Goal: Task Accomplishment & Management: Manage account settings

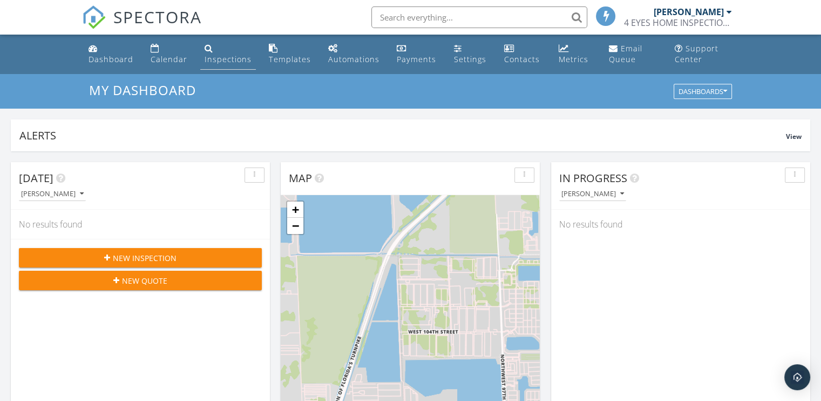
click at [232, 58] on div "Inspections" at bounding box center [228, 59] width 47 height 10
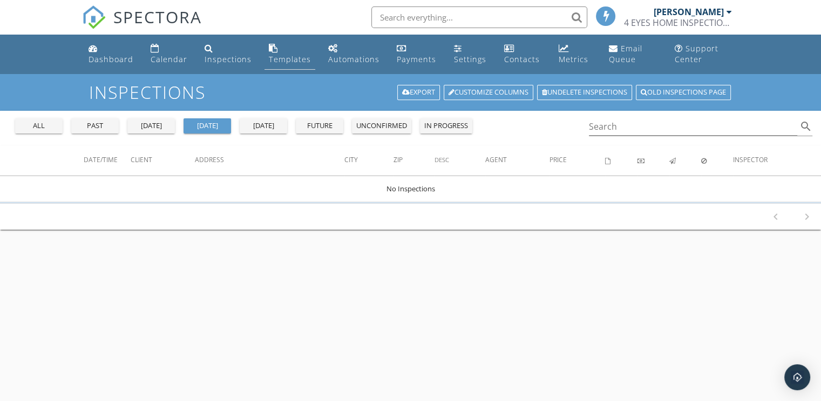
click at [297, 59] on div "Templates" at bounding box center [290, 59] width 42 height 10
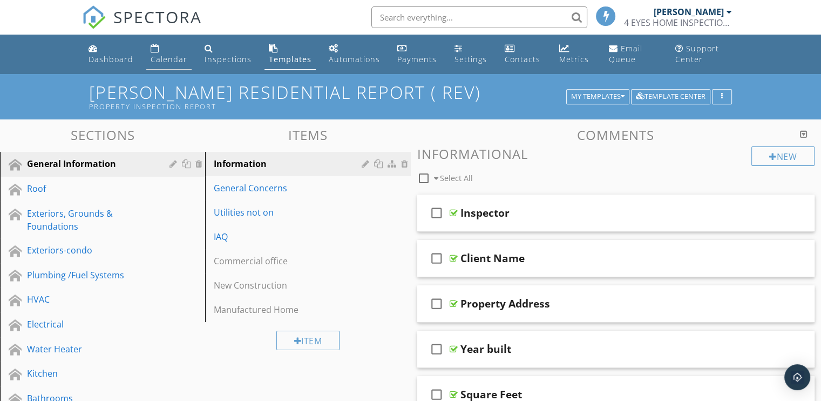
click at [168, 57] on div "Calendar" at bounding box center [169, 59] width 37 height 10
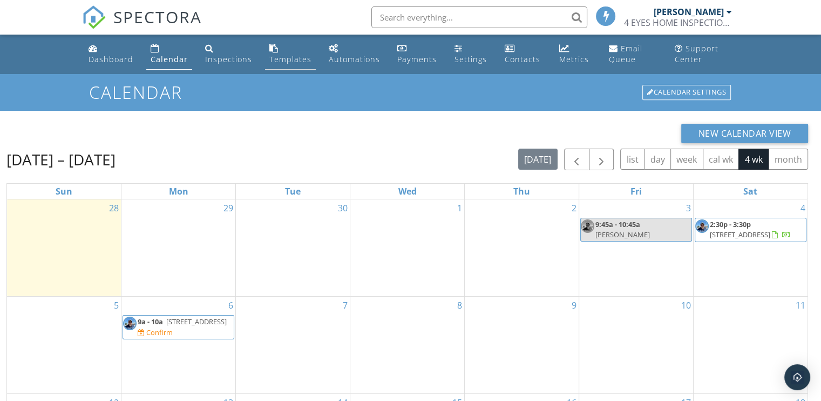
click at [285, 58] on div "Templates" at bounding box center [290, 59] width 42 height 10
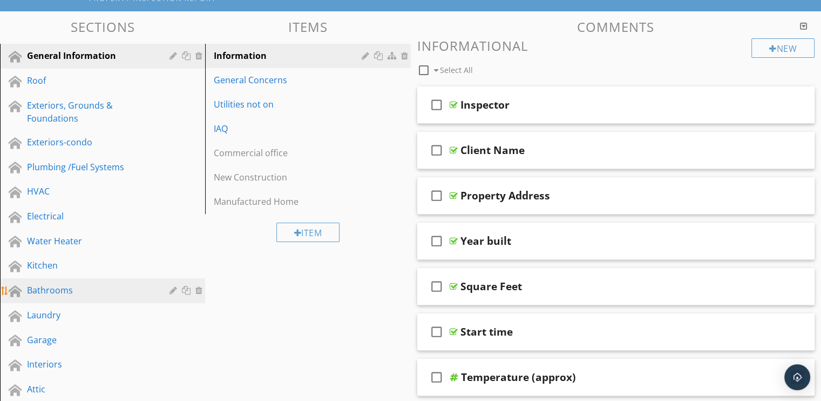
scroll to position [162, 0]
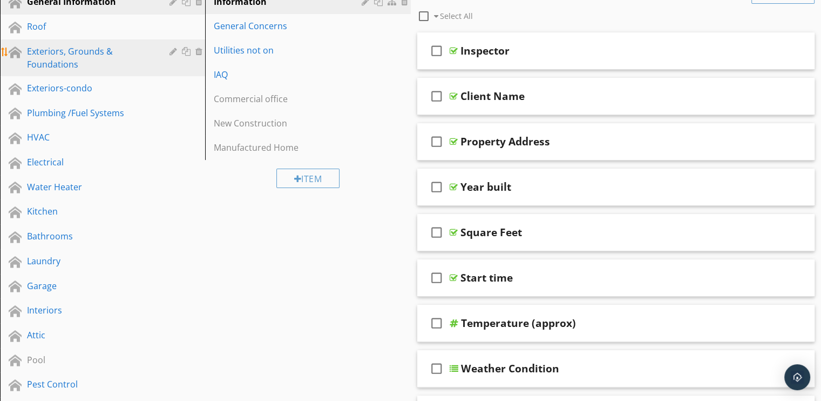
click at [70, 52] on div "Exteriors, Grounds & Foundations" at bounding box center [90, 58] width 127 height 26
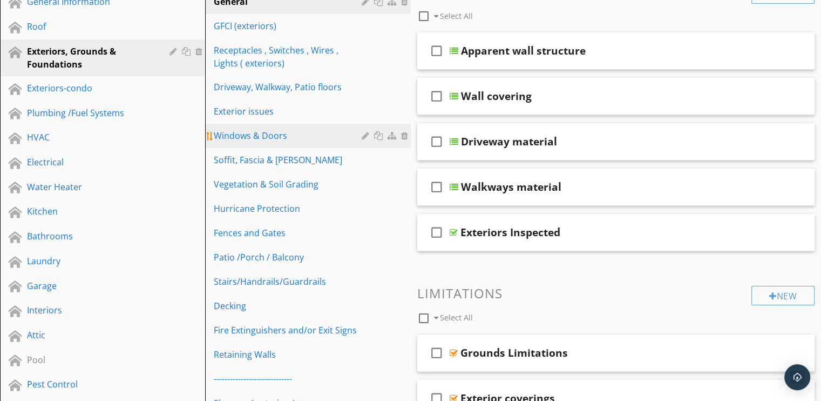
click at [250, 131] on div "Windows & Doors" at bounding box center [289, 135] width 151 height 13
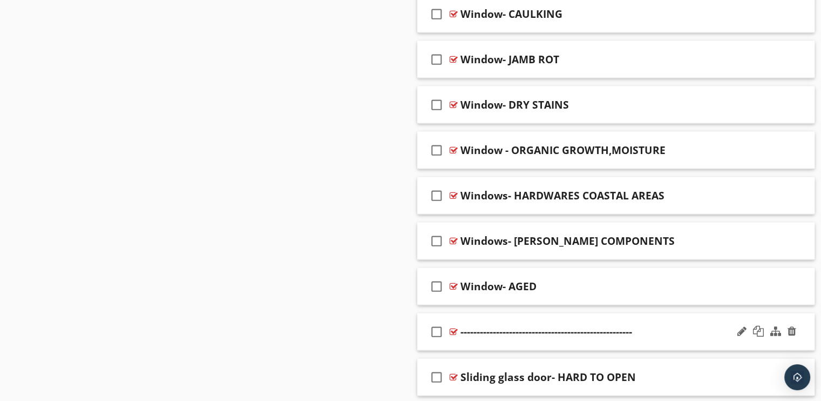
scroll to position [2376, 0]
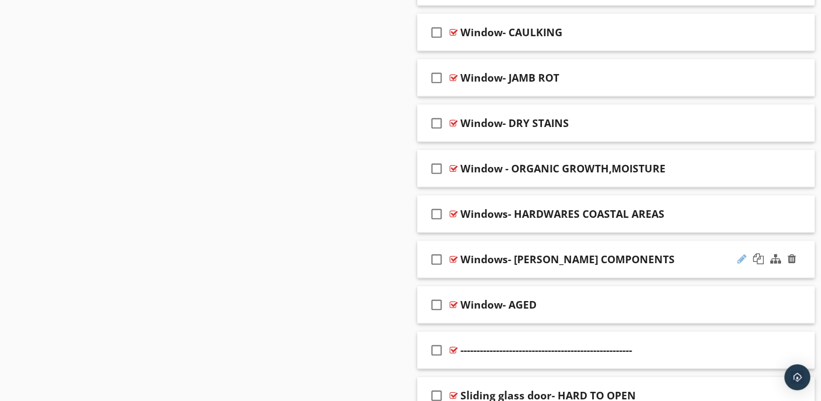
click at [742, 254] on div at bounding box center [742, 258] width 9 height 11
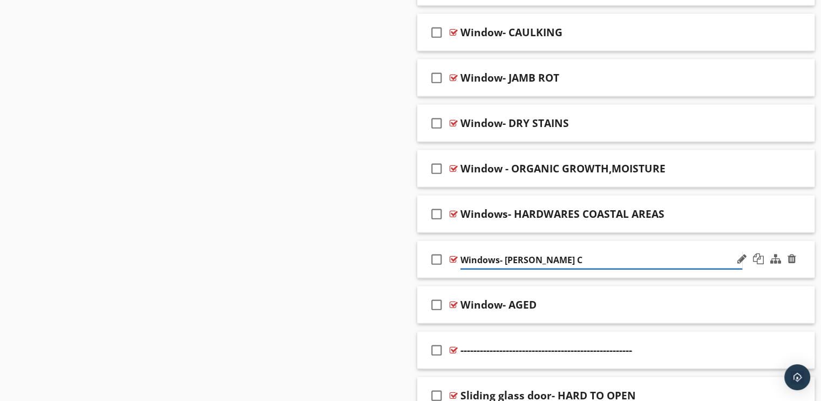
type input "Windows- [PERSON_NAME]"
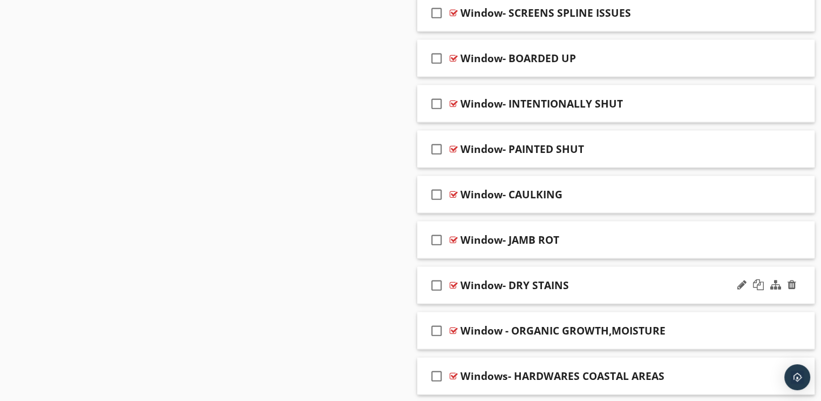
scroll to position [2160, 0]
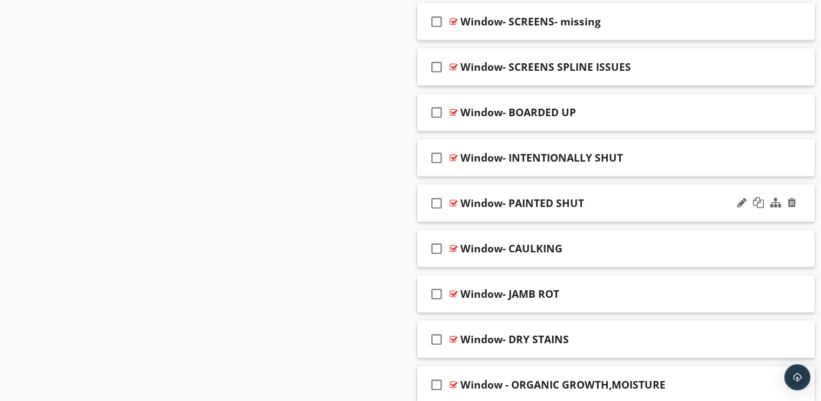
click at [454, 199] on div at bounding box center [454, 203] width 8 height 9
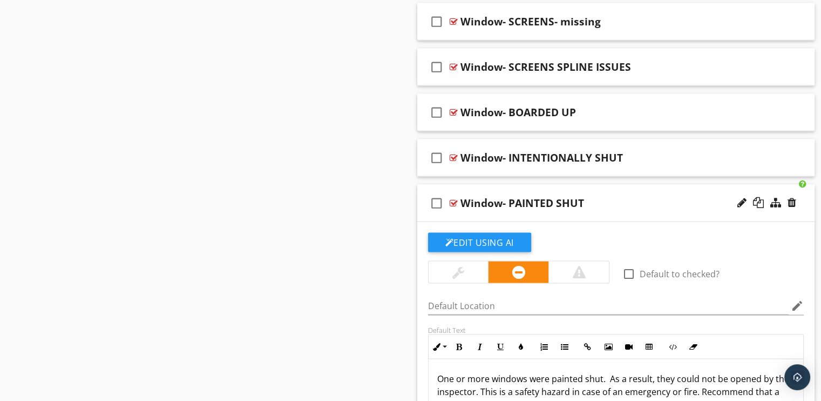
click at [450, 199] on div at bounding box center [454, 203] width 8 height 9
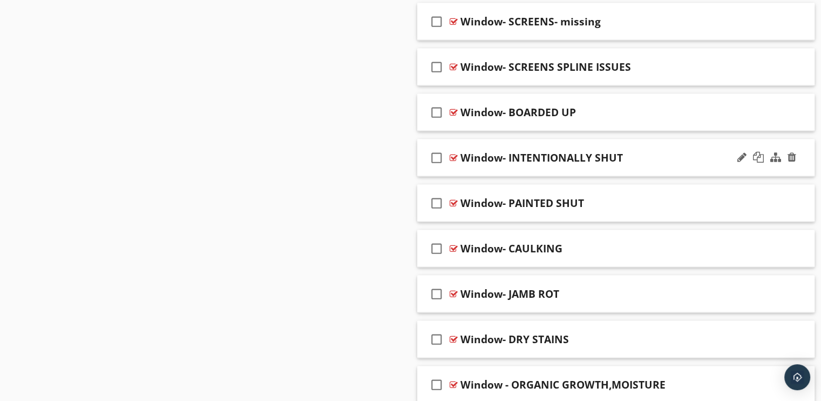
click at [454, 153] on div at bounding box center [454, 157] width 8 height 9
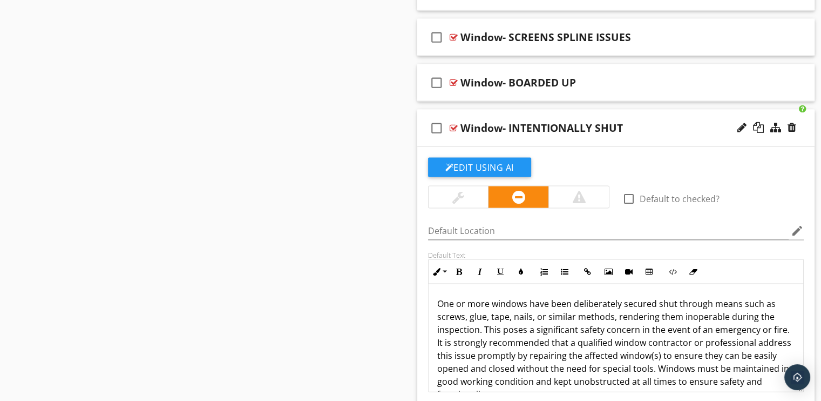
scroll to position [2214, 0]
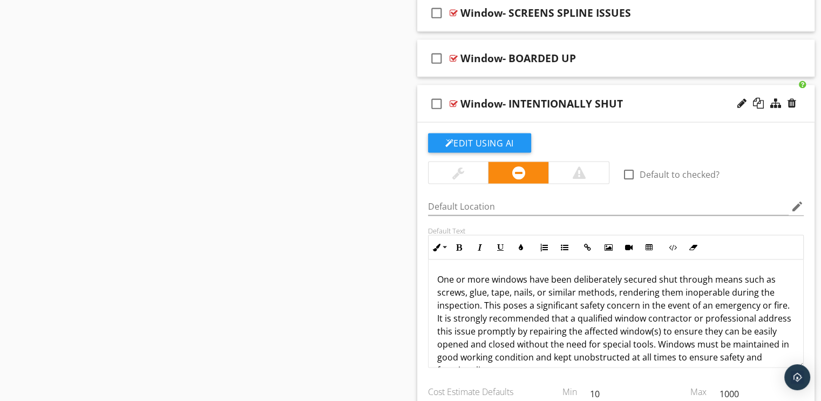
click at [453, 99] on div at bounding box center [454, 103] width 8 height 9
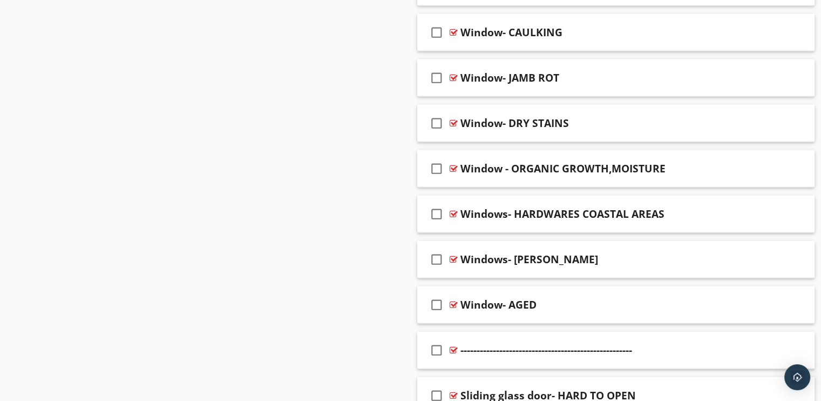
scroll to position [2430, 0]
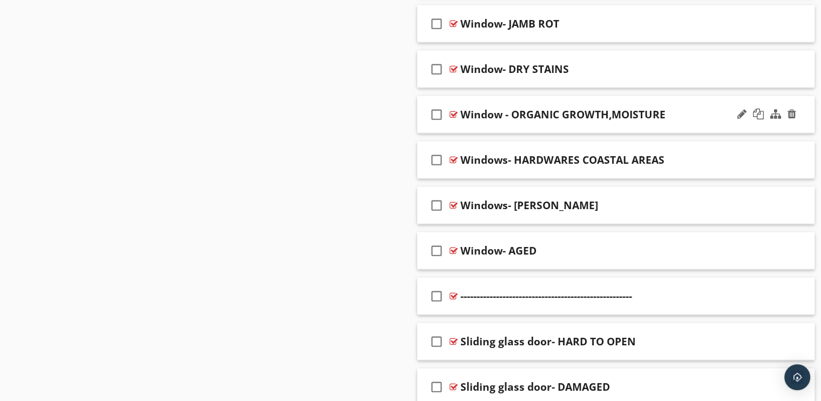
click at [457, 110] on div at bounding box center [454, 114] width 8 height 9
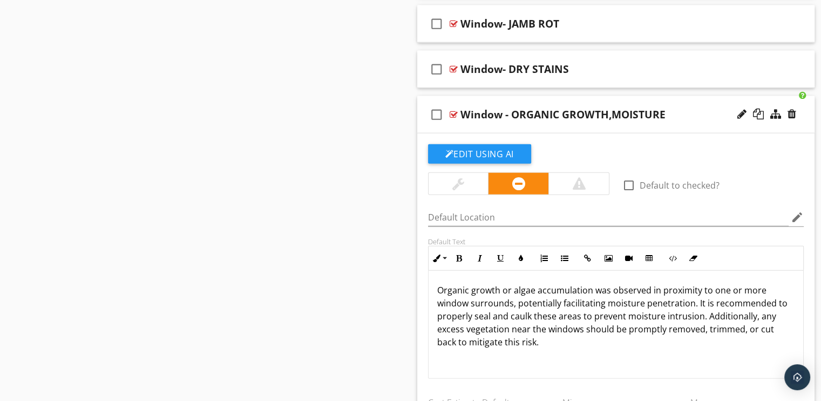
click at [455, 110] on div at bounding box center [454, 114] width 8 height 9
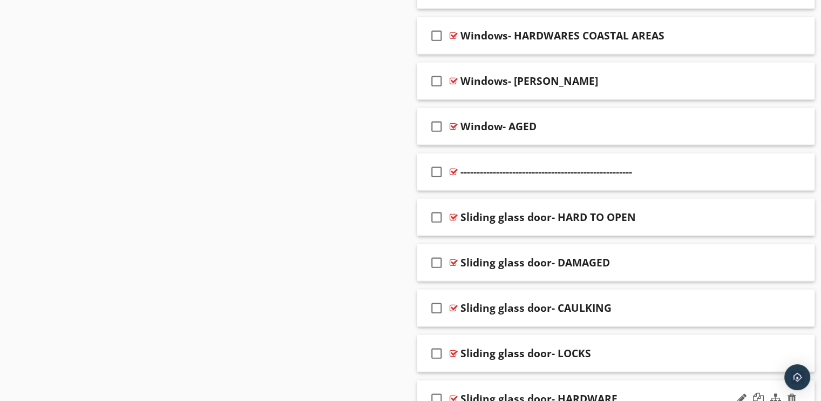
scroll to position [2566, 0]
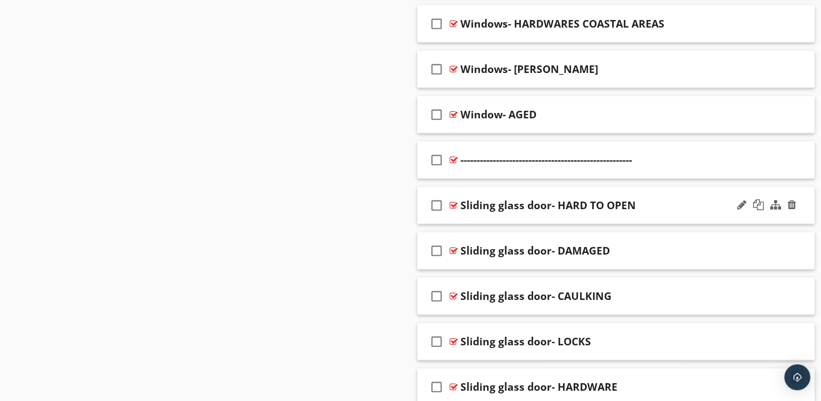
click at [450, 201] on div at bounding box center [454, 205] width 8 height 9
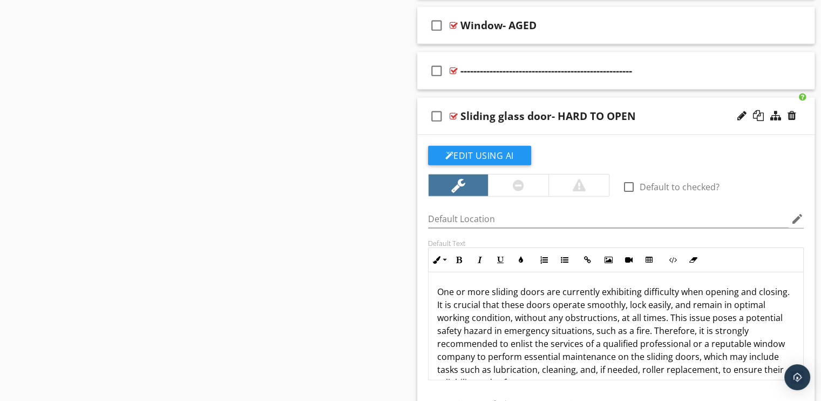
scroll to position [2674, 0]
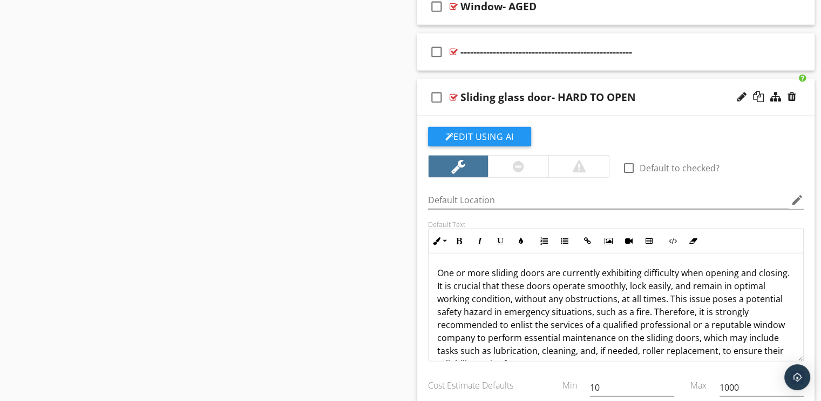
click at [743, 308] on p "One or more sliding doors are currently exhibiting difficulty when opening and …" at bounding box center [616, 318] width 358 height 104
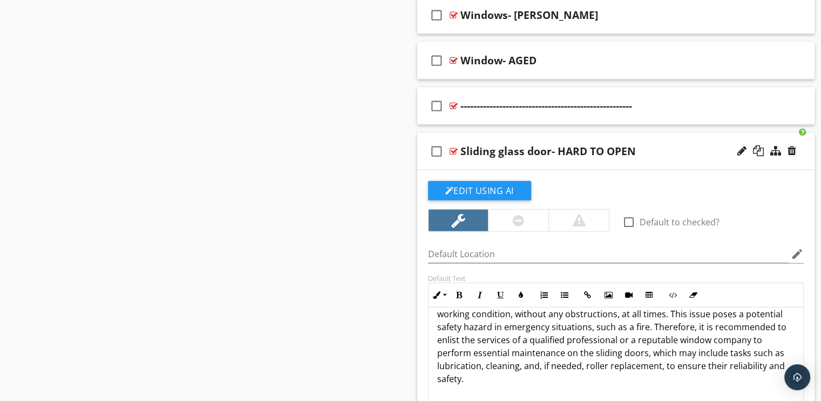
click at [453, 147] on div at bounding box center [454, 151] width 8 height 9
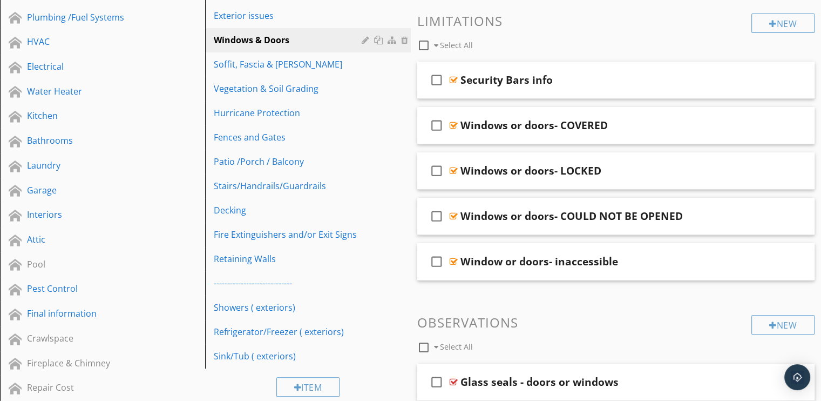
scroll to position [244, 0]
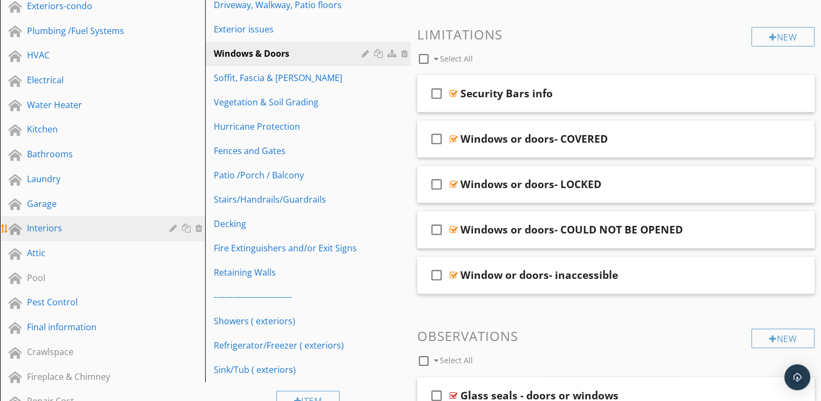
click at [53, 223] on div "Interiors" at bounding box center [90, 227] width 127 height 13
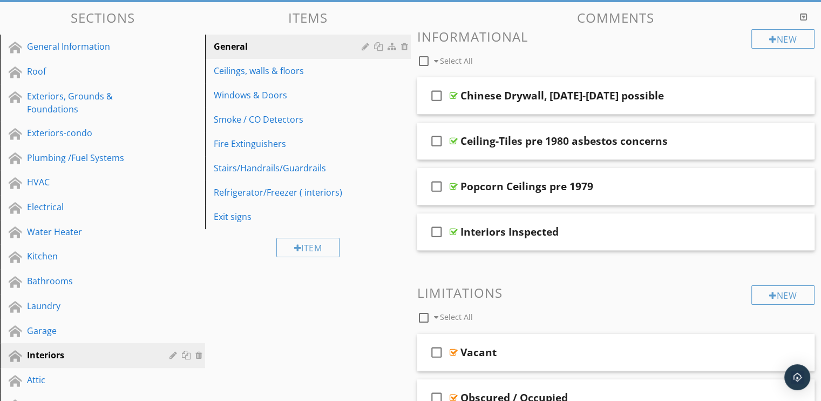
scroll to position [82, 0]
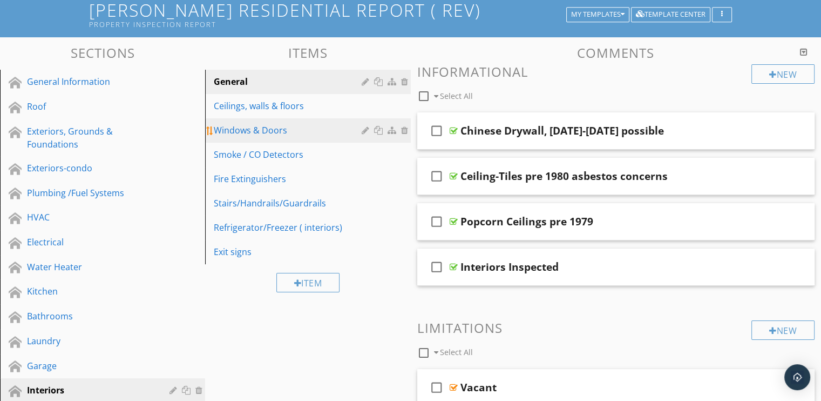
click at [237, 124] on div "Windows & Doors" at bounding box center [289, 130] width 151 height 13
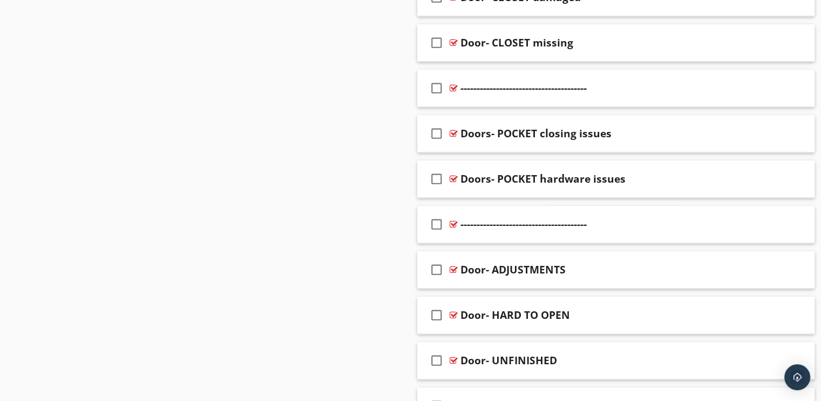
scroll to position [1054, 0]
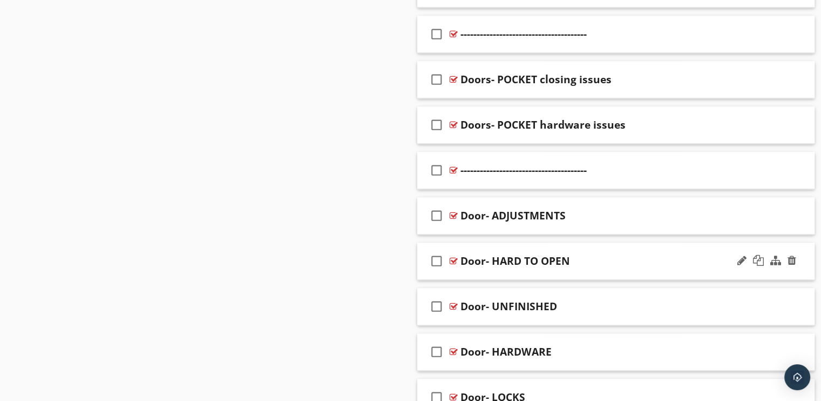
click at [450, 259] on div at bounding box center [454, 260] width 8 height 9
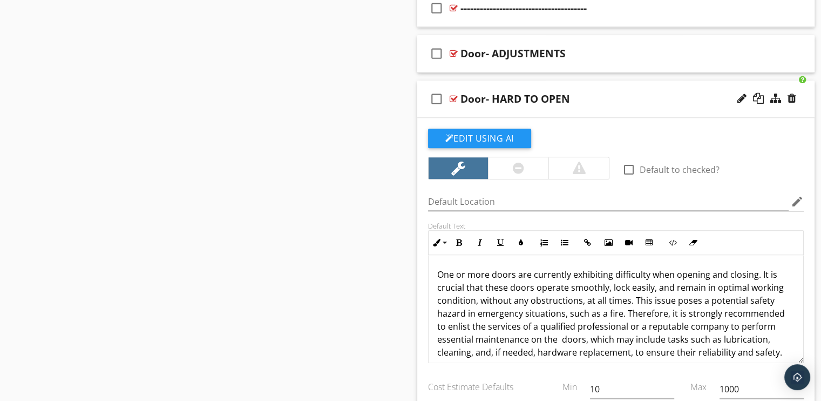
scroll to position [1162, 0]
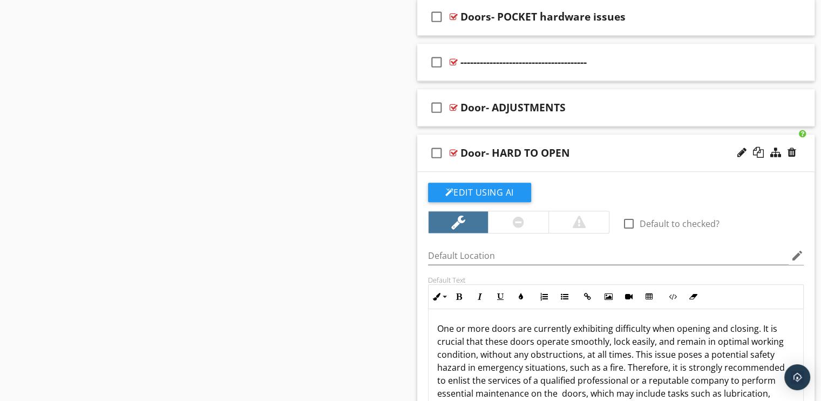
click at [453, 151] on div at bounding box center [454, 152] width 8 height 9
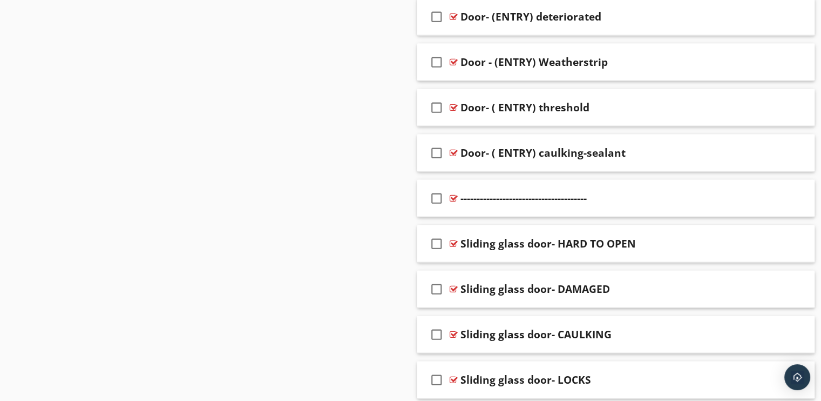
scroll to position [2350, 0]
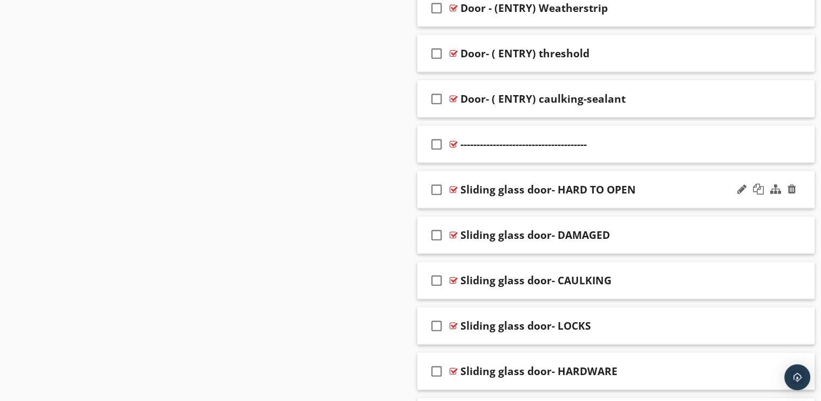
click at [455, 185] on div at bounding box center [454, 189] width 8 height 9
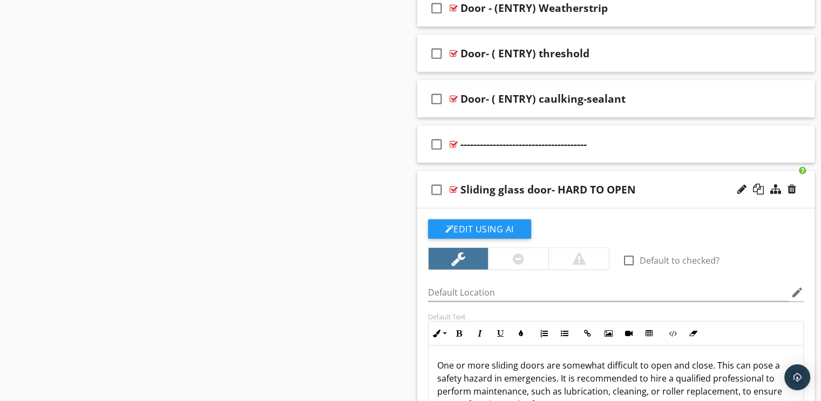
click at [452, 185] on div at bounding box center [454, 189] width 8 height 9
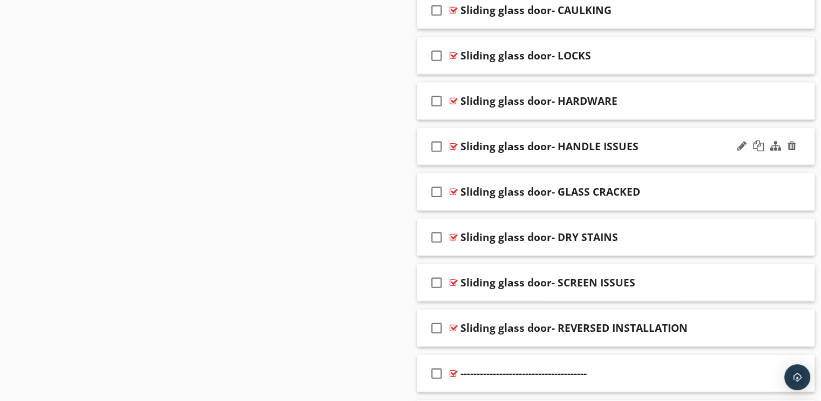
scroll to position [2836, 0]
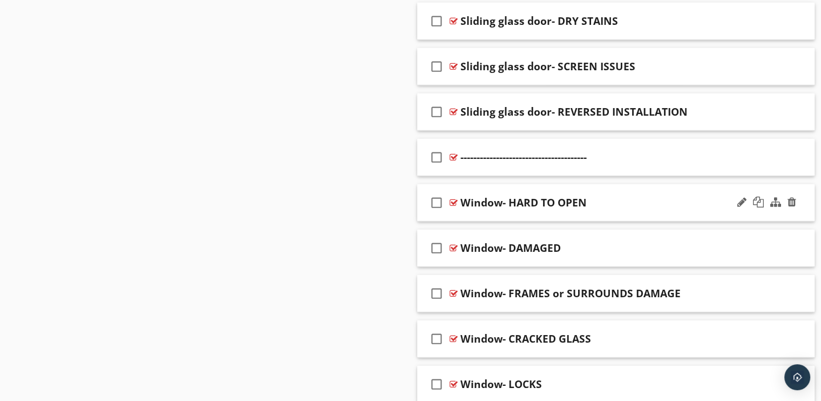
click at [454, 198] on div at bounding box center [454, 202] width 8 height 9
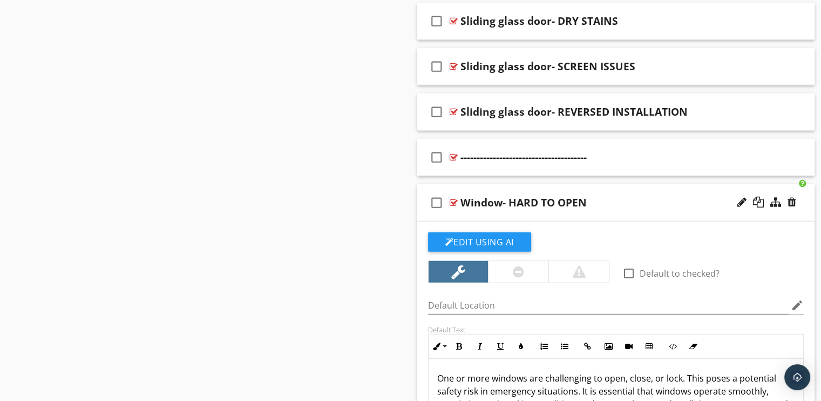
click at [454, 198] on div at bounding box center [454, 202] width 8 height 9
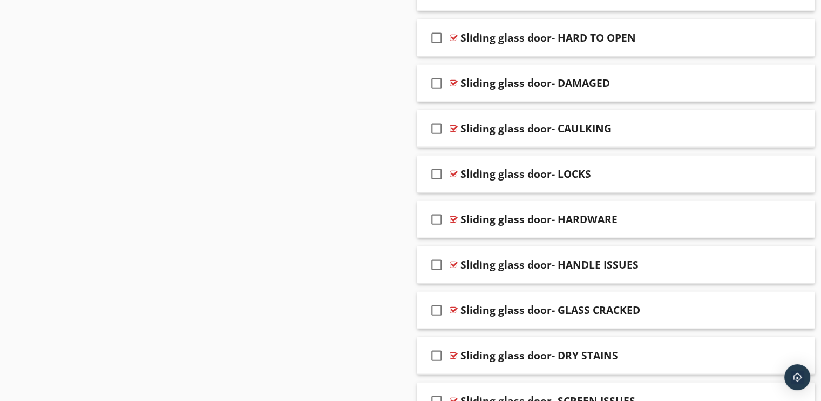
scroll to position [2350, 0]
